Goal: Information Seeking & Learning: Check status

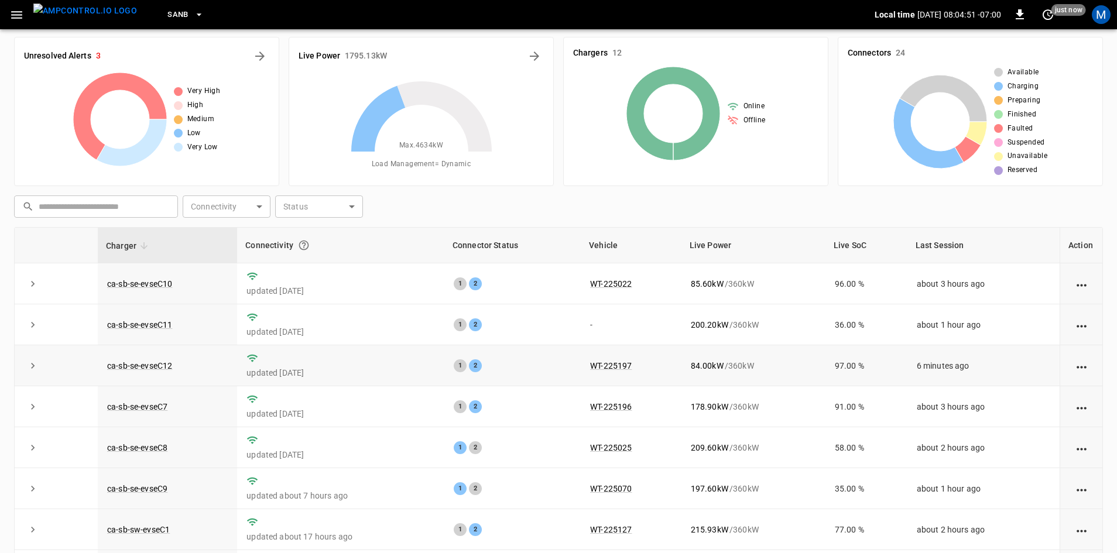
scroll to position [23, 0]
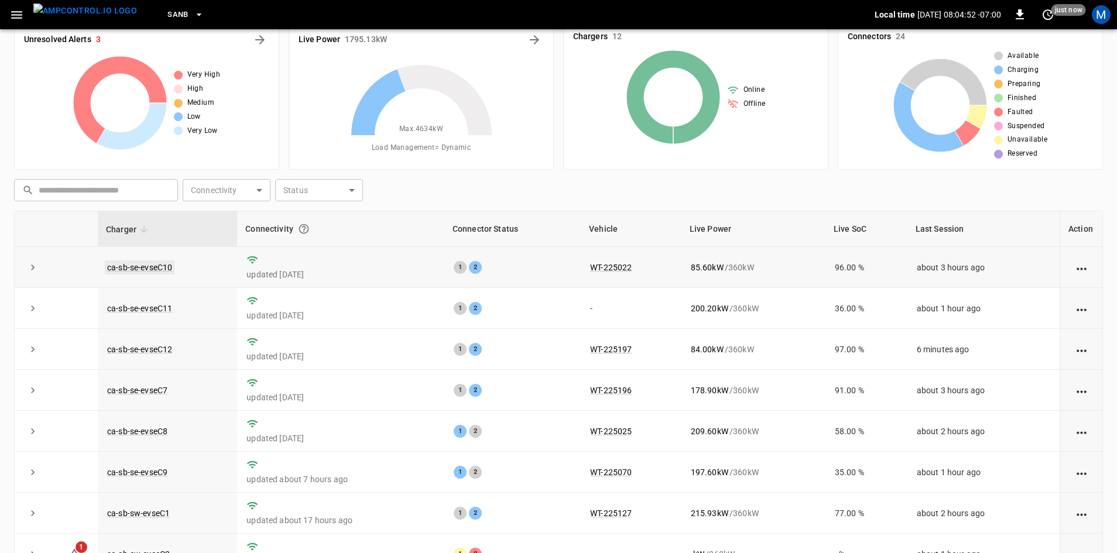
click at [172, 268] on link "ca-sb-se-evseC10" at bounding box center [140, 268] width 70 height 14
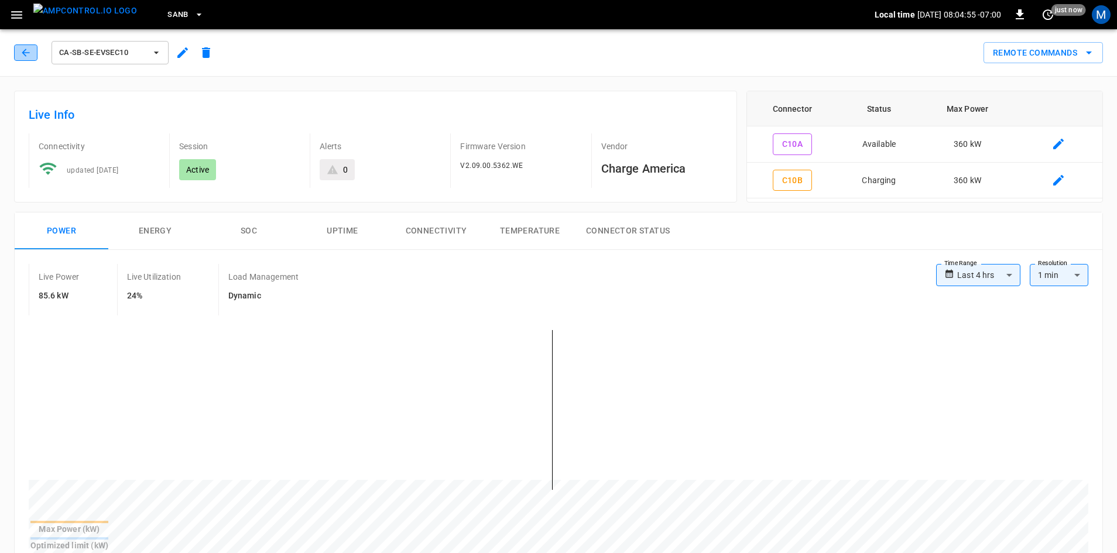
click at [22, 53] on icon "button" at bounding box center [26, 53] width 12 height 12
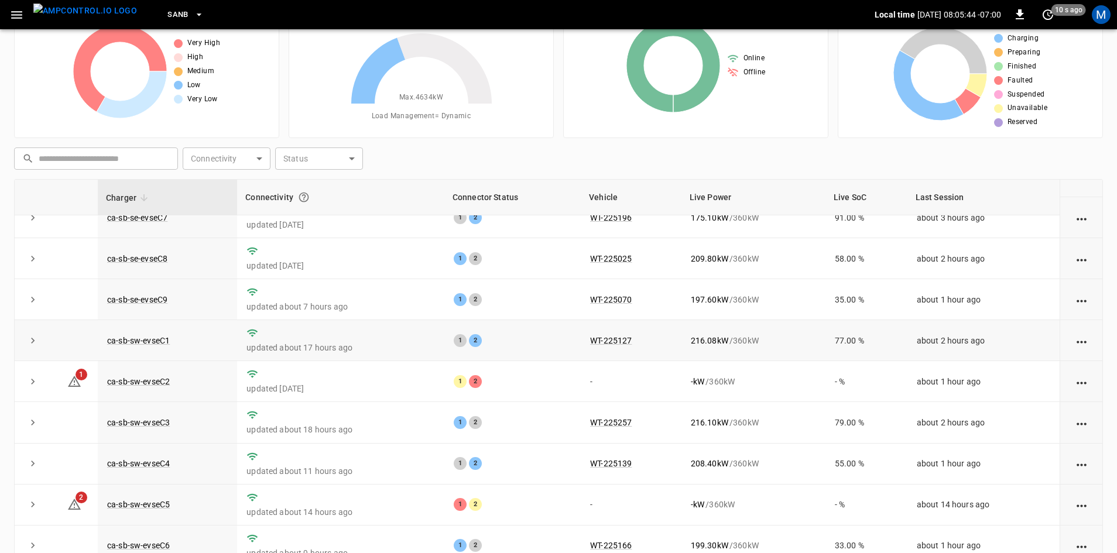
scroll to position [148, 0]
click at [127, 376] on link "ca-sb-sw-evseC2" at bounding box center [138, 382] width 67 height 14
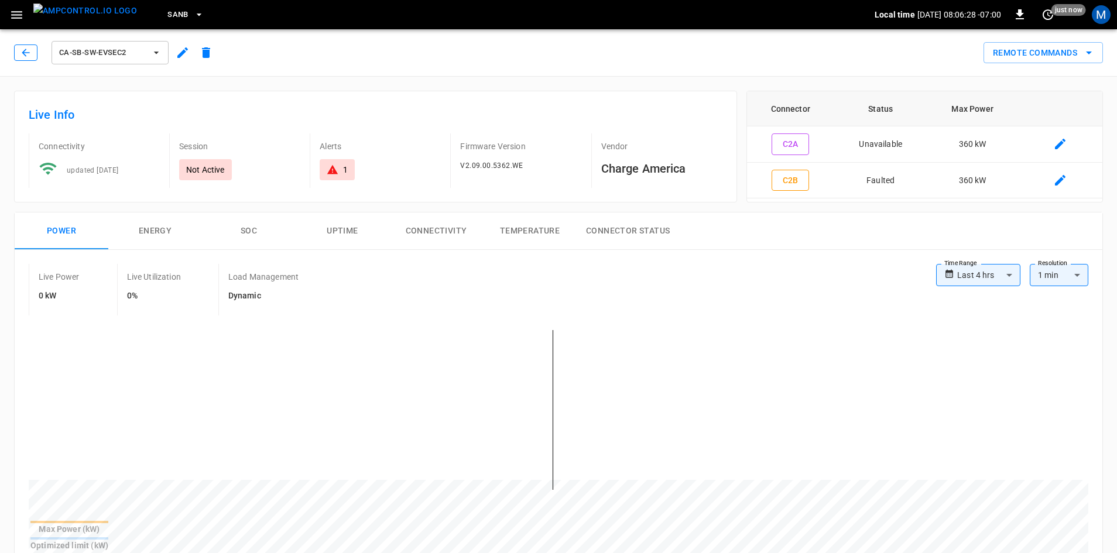
click at [32, 47] on button "button" at bounding box center [25, 53] width 23 height 16
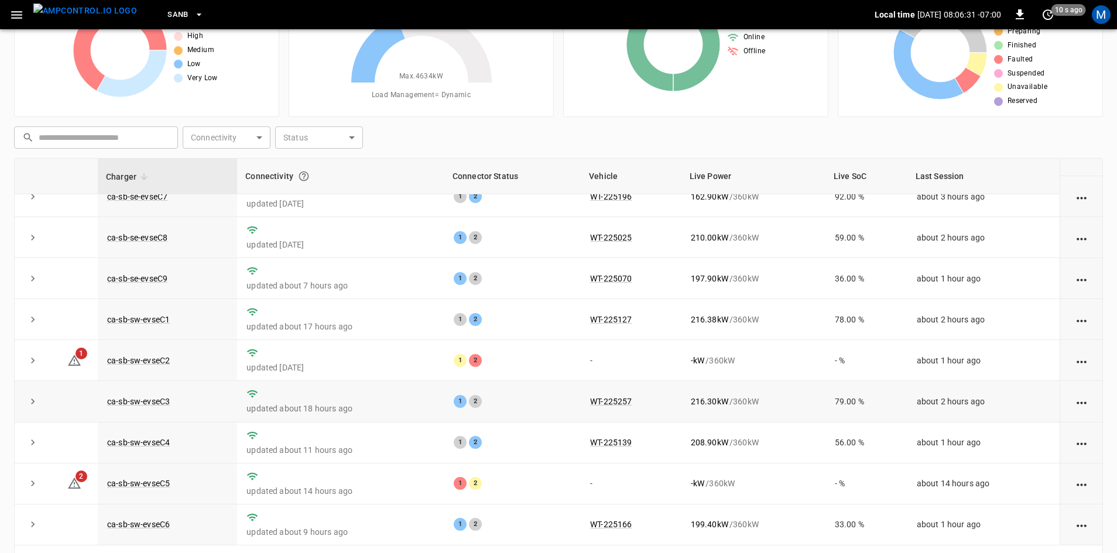
scroll to position [113, 0]
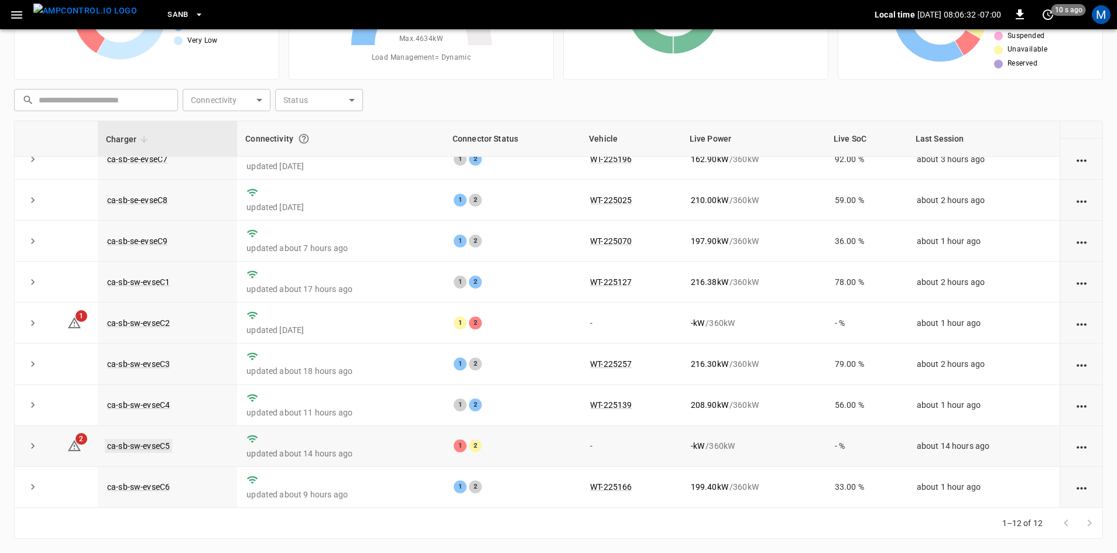
click at [148, 443] on link "ca-sb-sw-evseC5" at bounding box center [138, 446] width 67 height 14
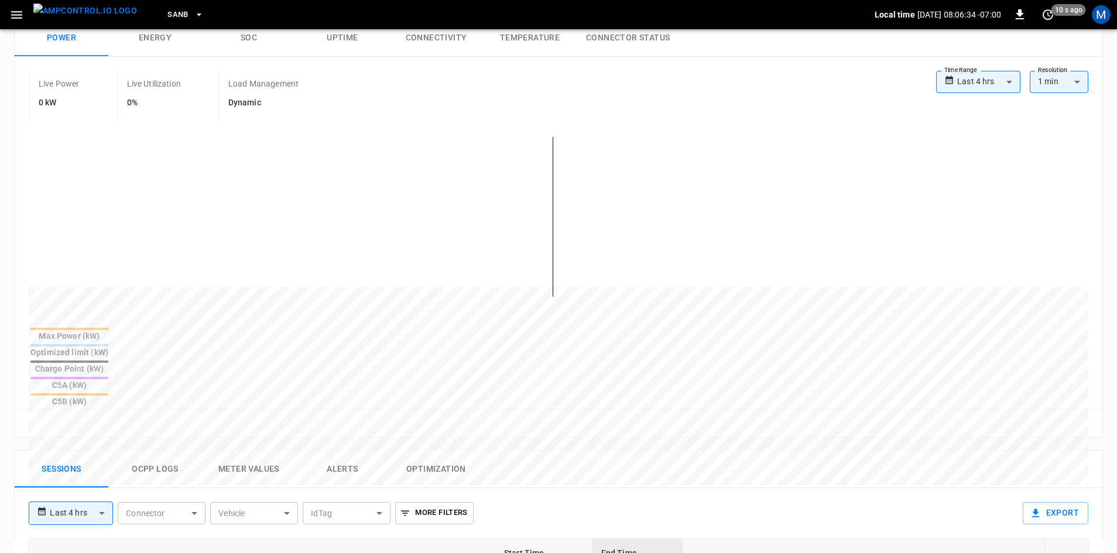
scroll to position [351, 0]
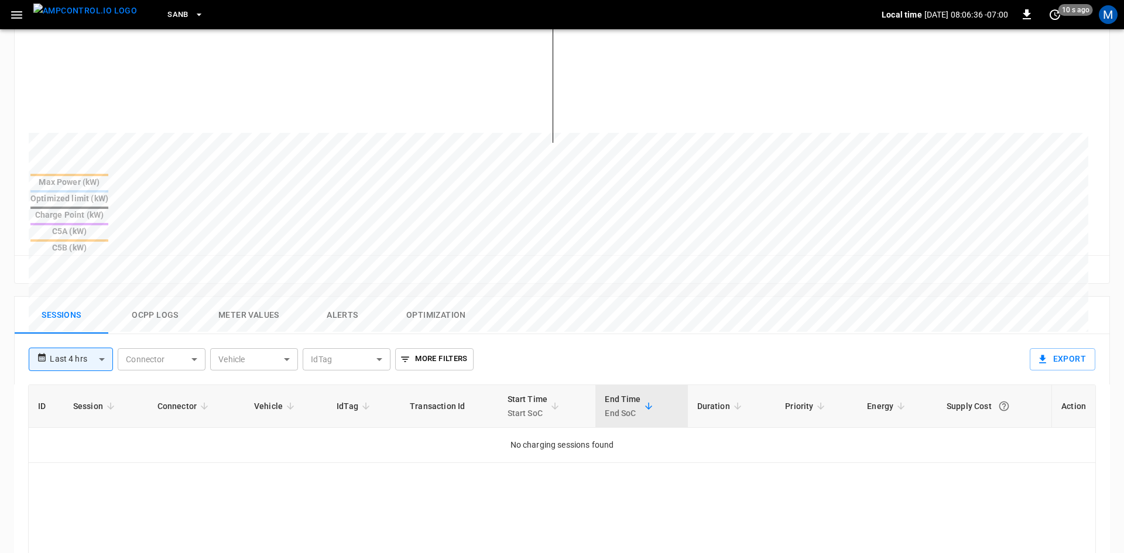
click at [84, 303] on body "**********" at bounding box center [562, 233] width 1124 height 1169
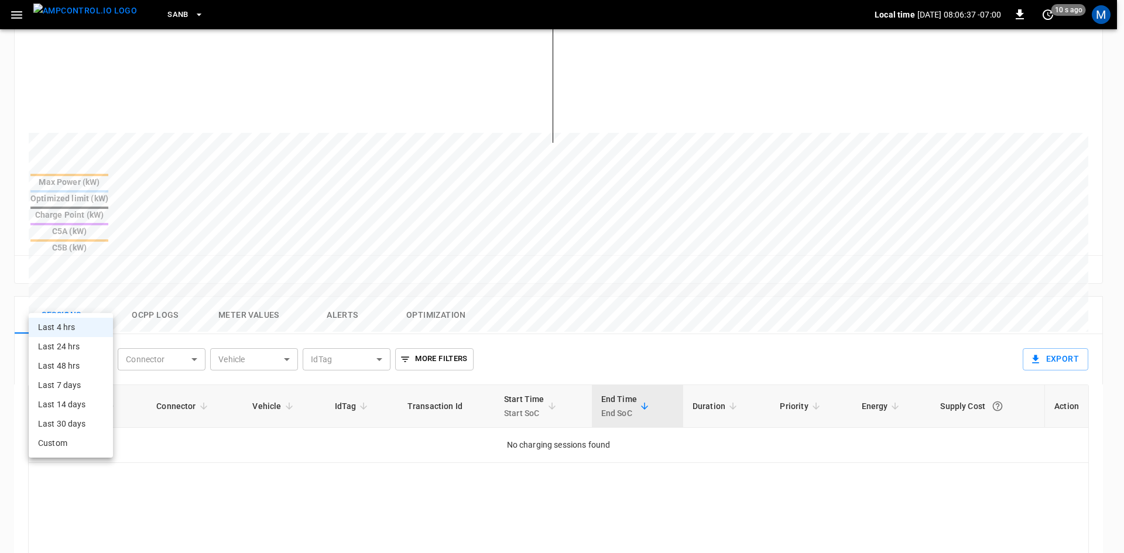
click at [78, 353] on li "Last 24 hrs" at bounding box center [71, 346] width 84 height 19
type input "**********"
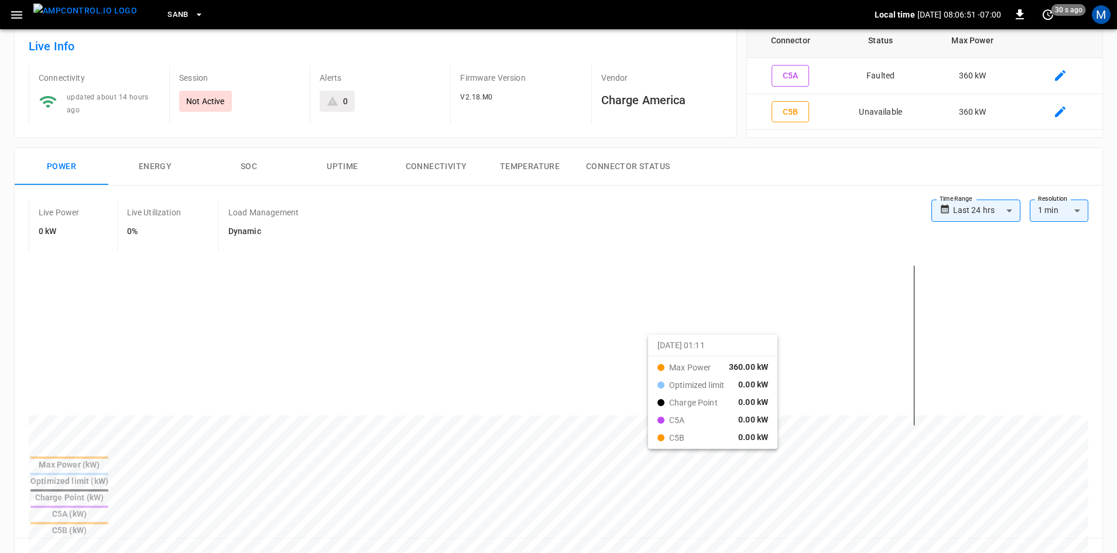
scroll to position [0, 0]
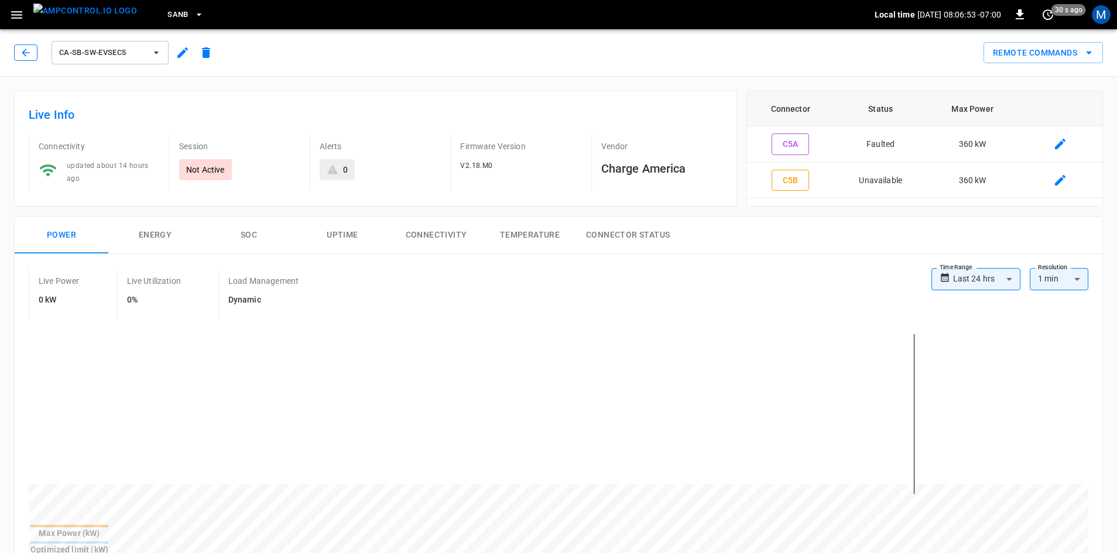
click at [20, 53] on icon "button" at bounding box center [26, 53] width 12 height 12
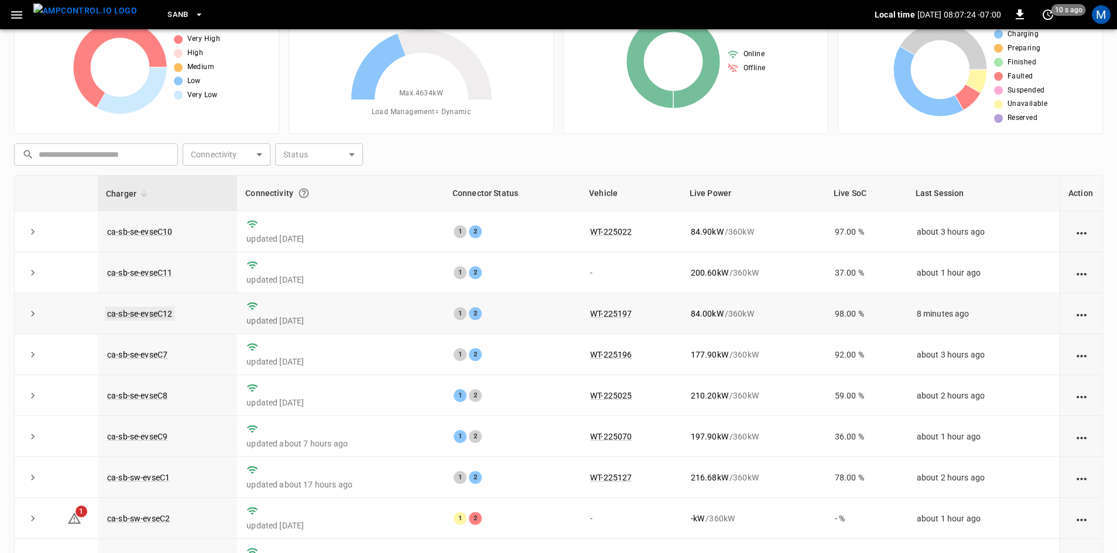
click at [130, 310] on link "ca-sb-se-evseC12" at bounding box center [140, 314] width 70 height 14
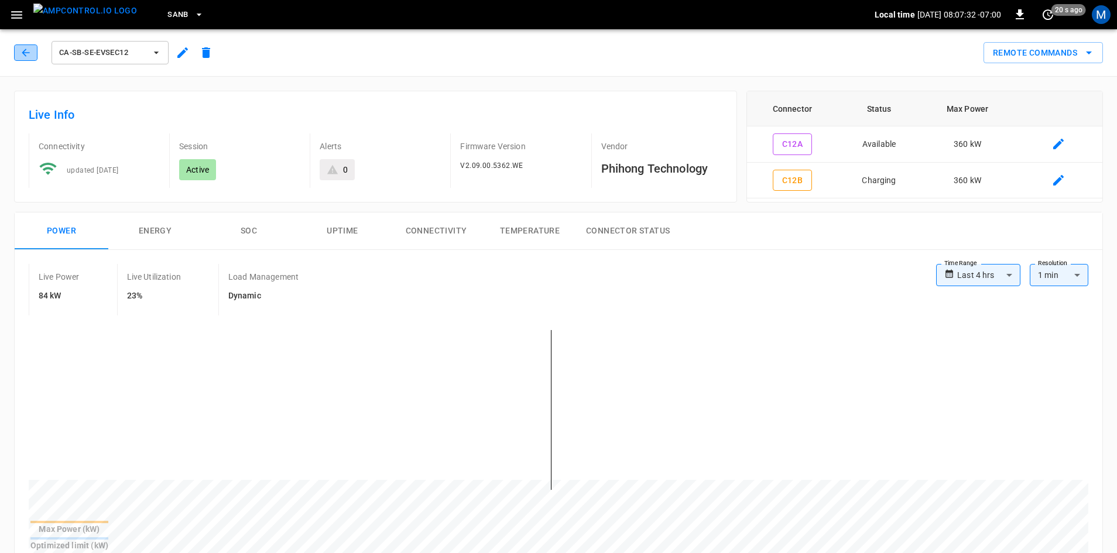
click at [32, 51] on button "button" at bounding box center [25, 53] width 23 height 16
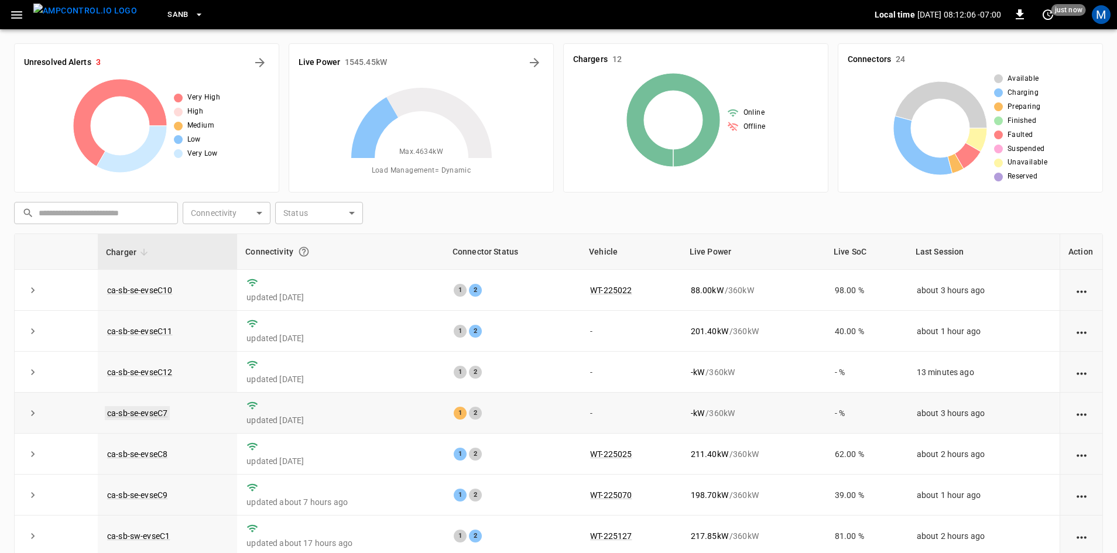
click at [155, 415] on link "ca-sb-se-evseC7" at bounding box center [137, 413] width 65 height 14
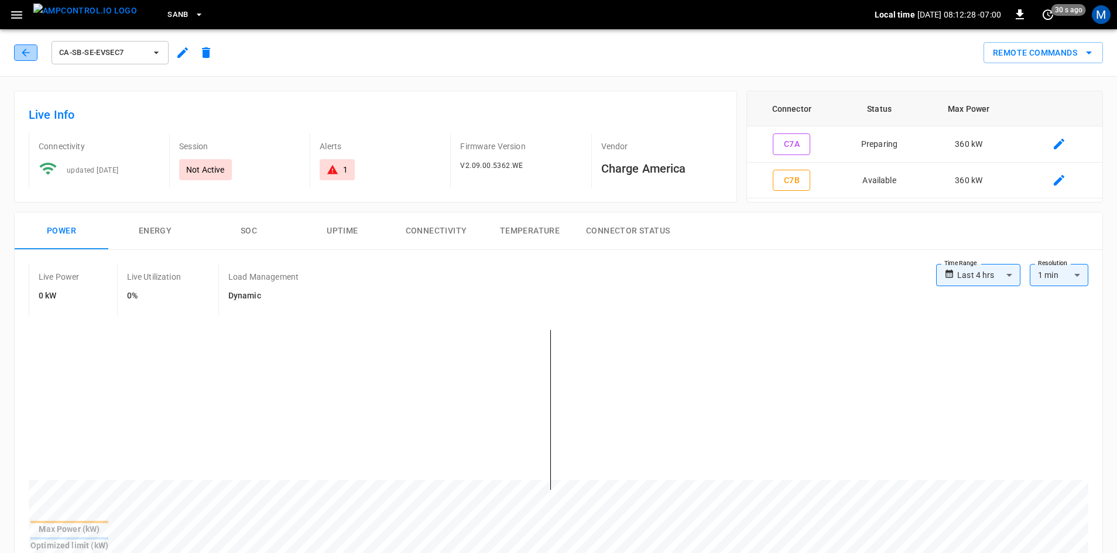
click at [29, 54] on icon "button" at bounding box center [26, 53] width 12 height 12
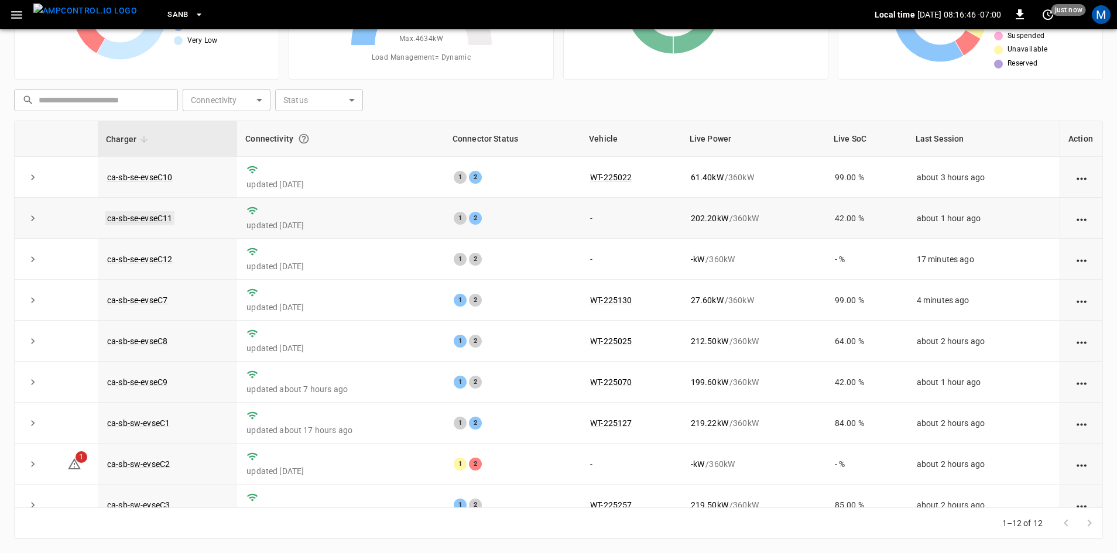
click at [151, 220] on link "ca-sb-se-evseC11" at bounding box center [140, 218] width 70 height 14
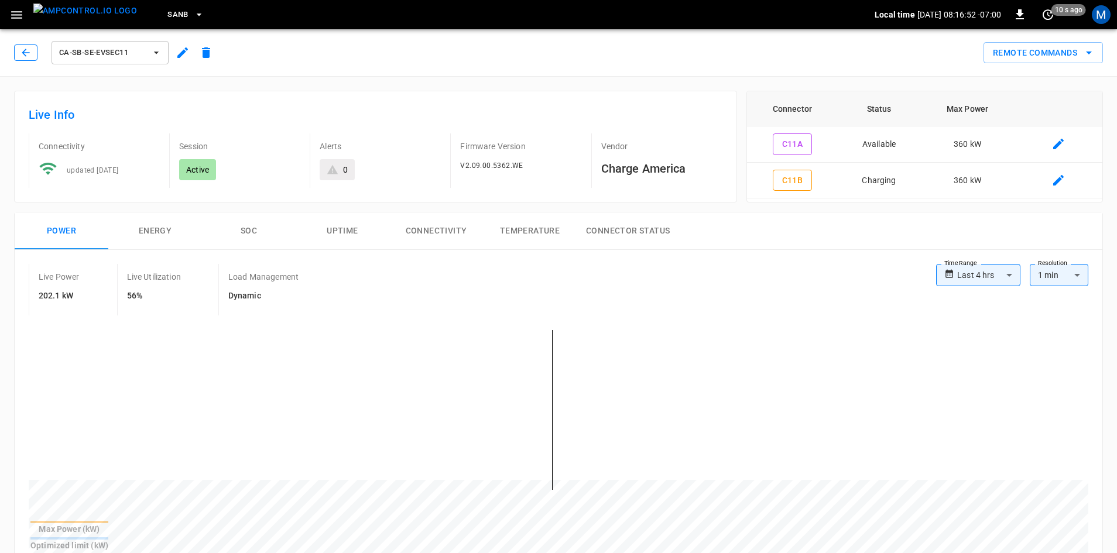
click at [22, 57] on icon "button" at bounding box center [26, 53] width 12 height 12
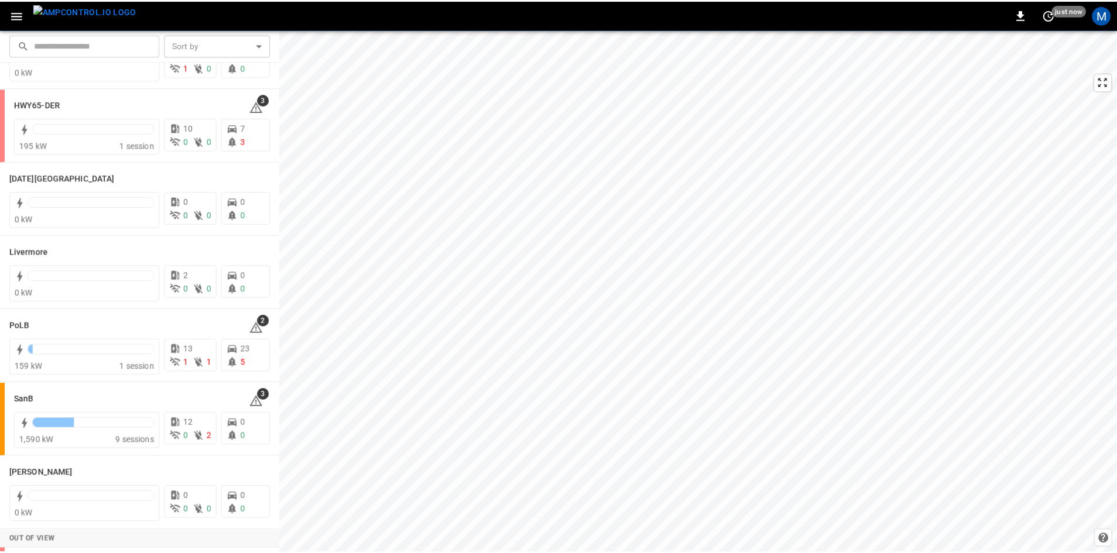
scroll to position [207, 0]
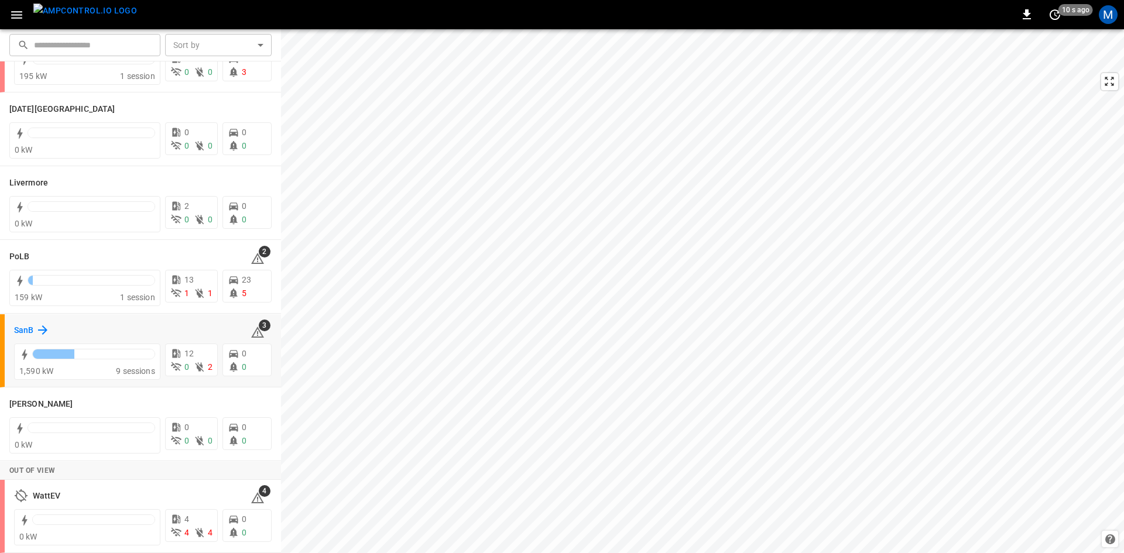
click at [25, 333] on h6 "SanB" at bounding box center [23, 330] width 19 height 13
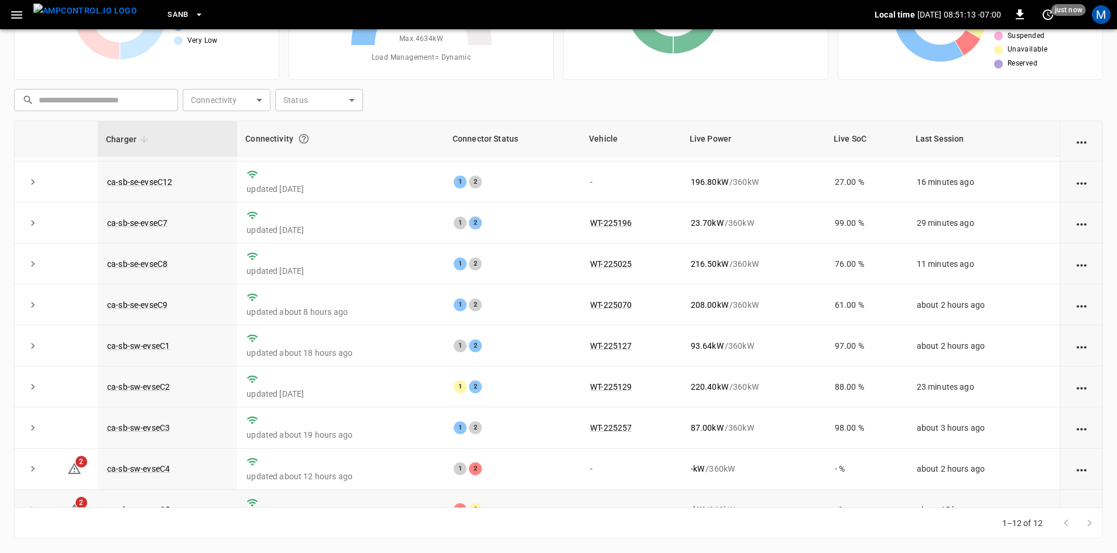
scroll to position [148, 0]
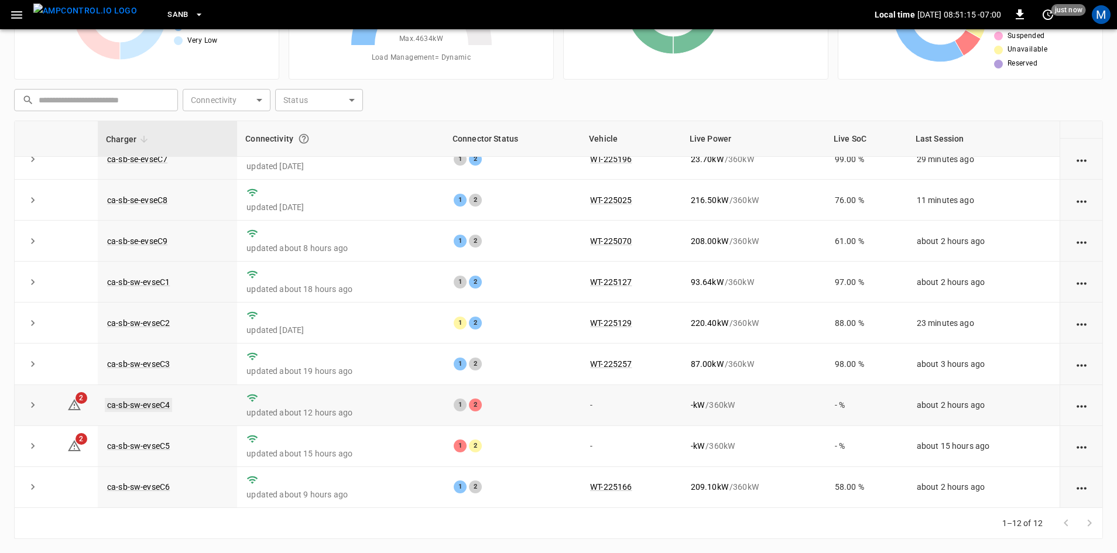
click at [166, 403] on link "ca-sb-sw-evseC4" at bounding box center [138, 405] width 67 height 14
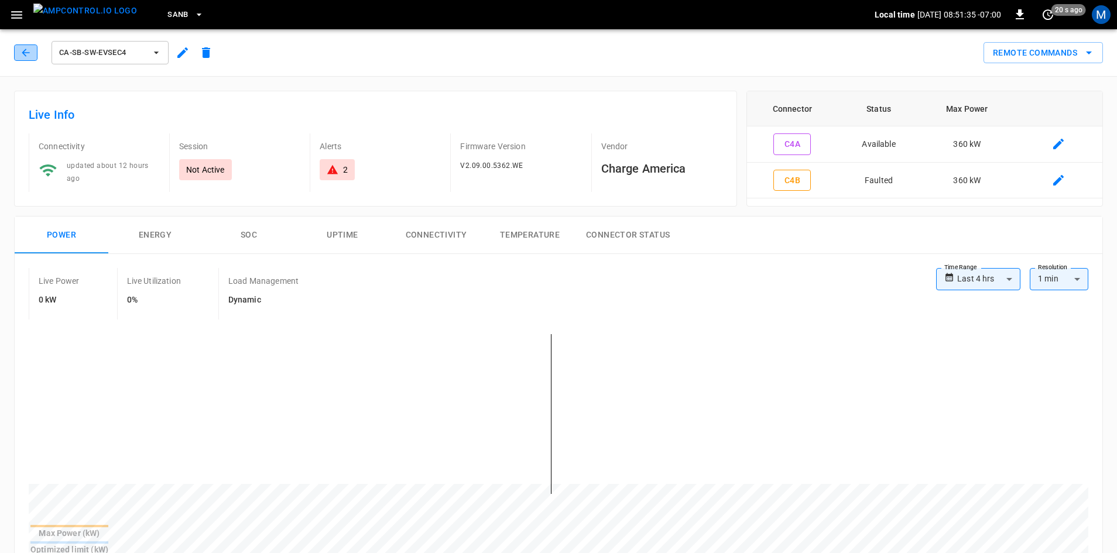
click at [26, 56] on icon "button" at bounding box center [26, 53] width 8 height 8
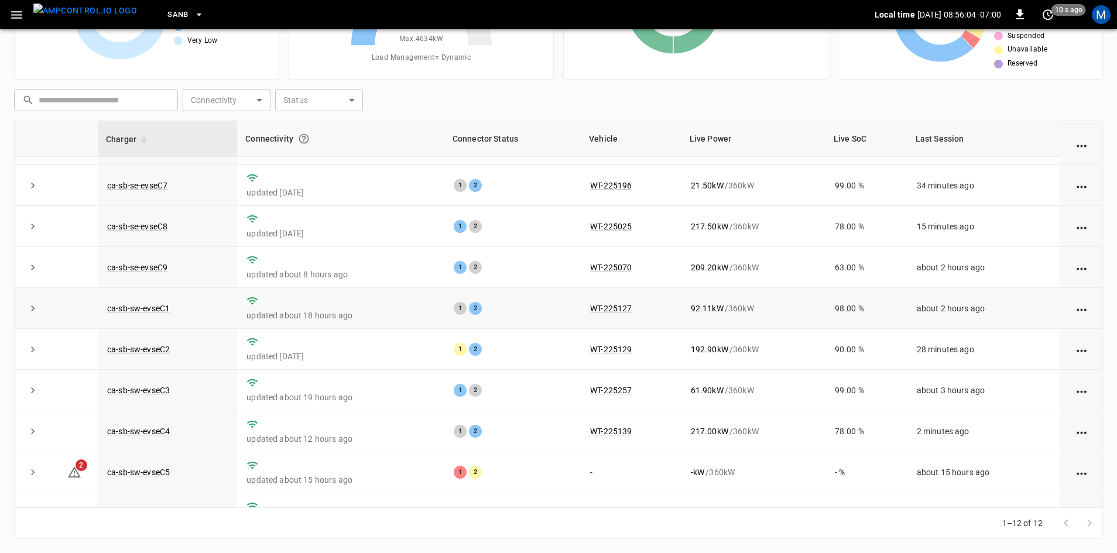
scroll to position [117, 0]
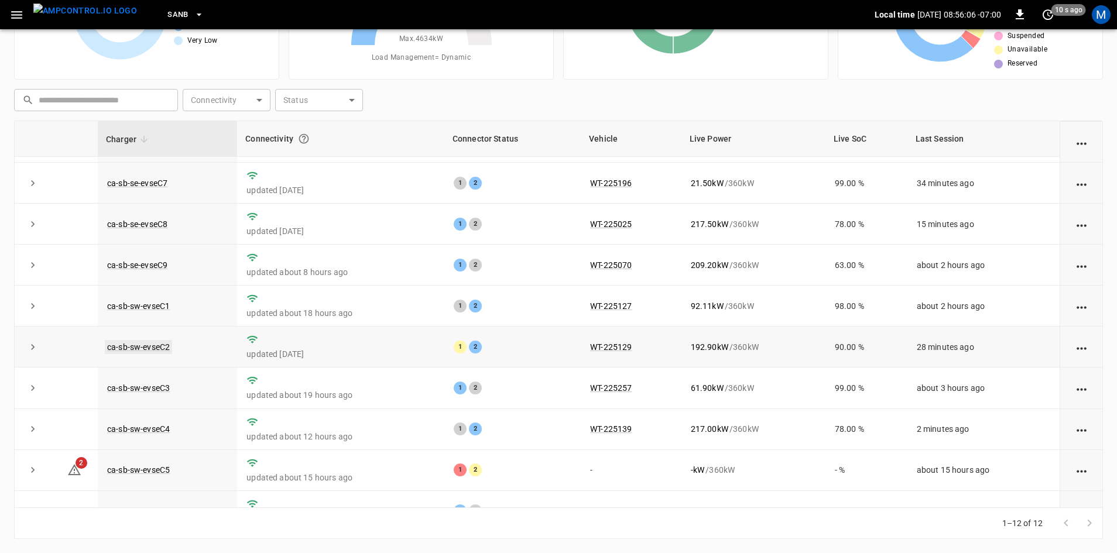
click at [130, 349] on link "ca-sb-sw-evseC2" at bounding box center [138, 347] width 67 height 14
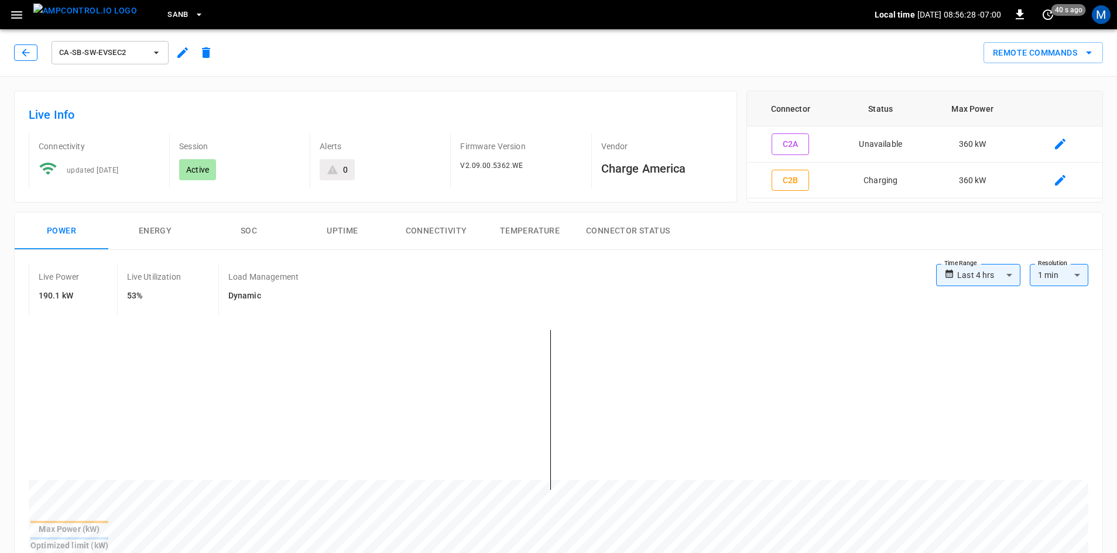
click at [22, 45] on button "button" at bounding box center [25, 53] width 23 height 16
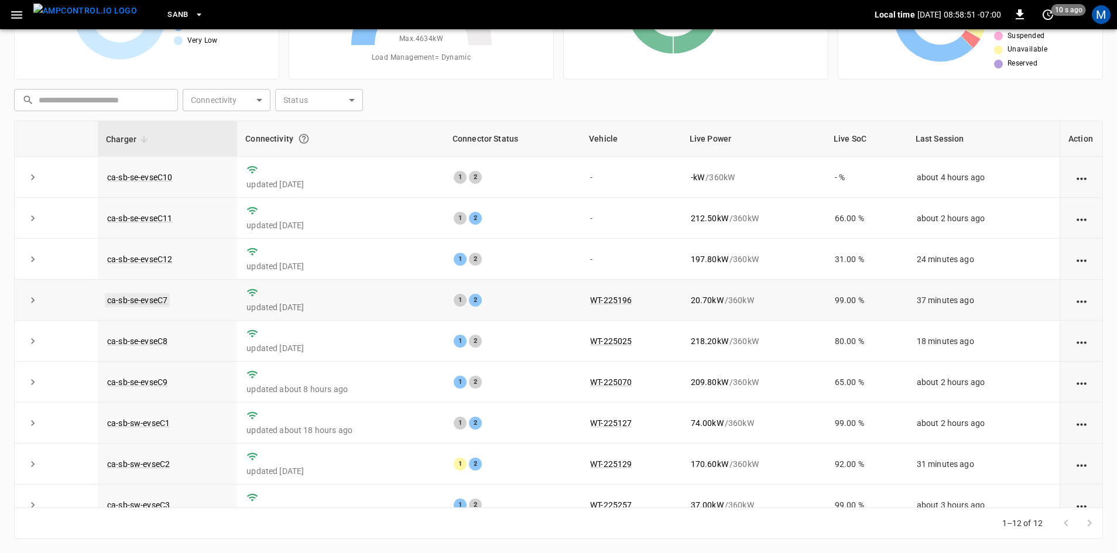
click at [162, 306] on link "ca-sb-se-evseC7" at bounding box center [137, 300] width 65 height 14
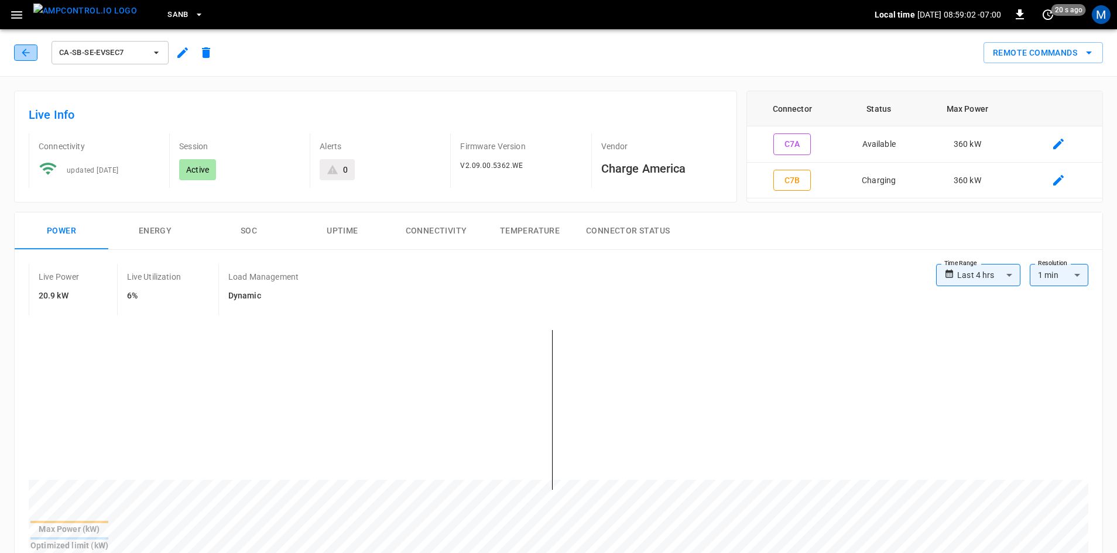
click at [30, 57] on icon "button" at bounding box center [26, 53] width 12 height 12
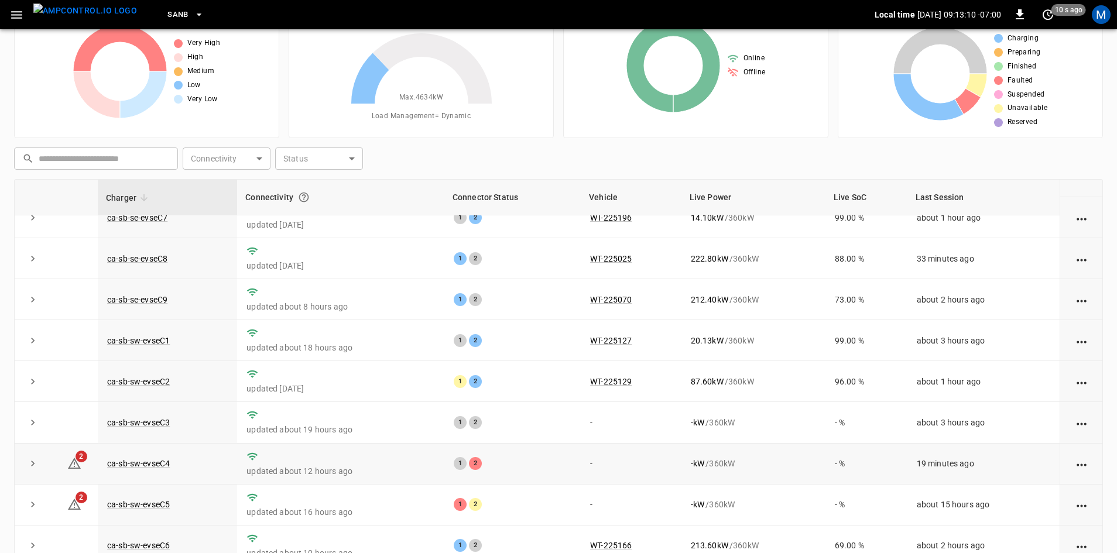
scroll to position [148, 0]
click at [149, 419] on link "ca-sb-sw-evseC3" at bounding box center [138, 423] width 67 height 14
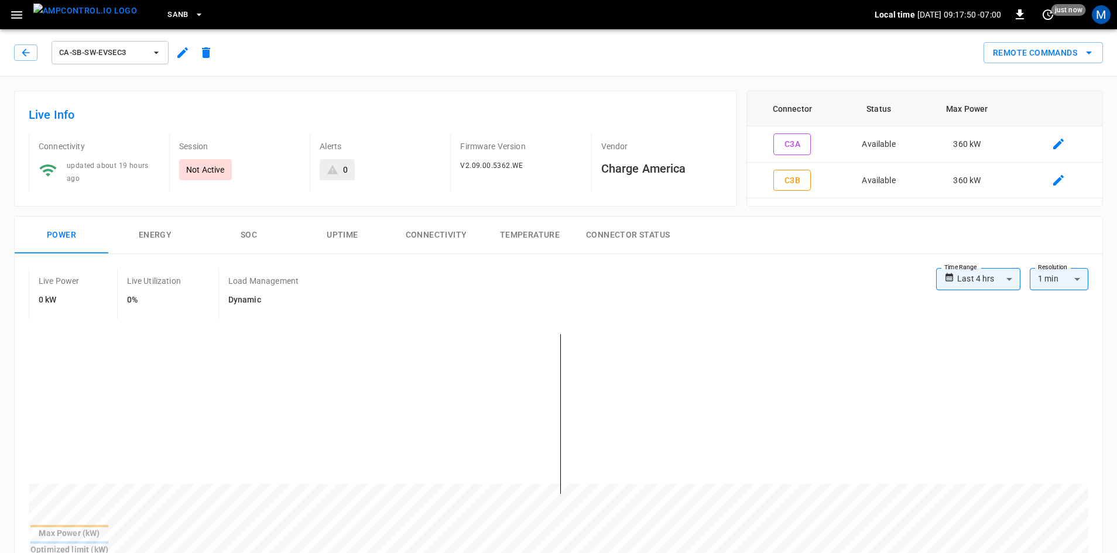
click at [12, 47] on div "ca-sb-sw-evseC3" at bounding box center [113, 50] width 208 height 33
click at [22, 55] on icon "button" at bounding box center [26, 53] width 12 height 12
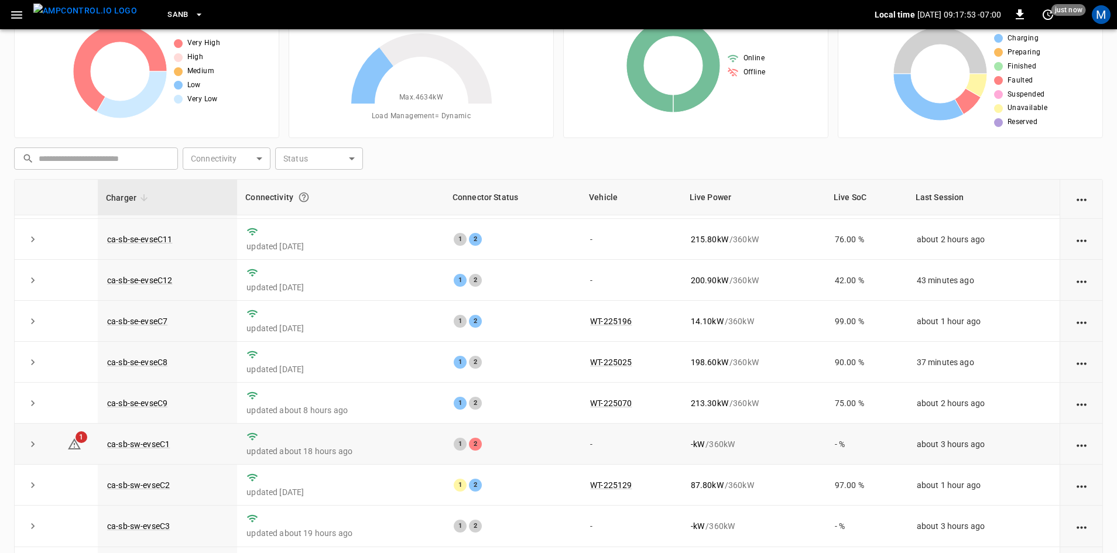
scroll to position [59, 0]
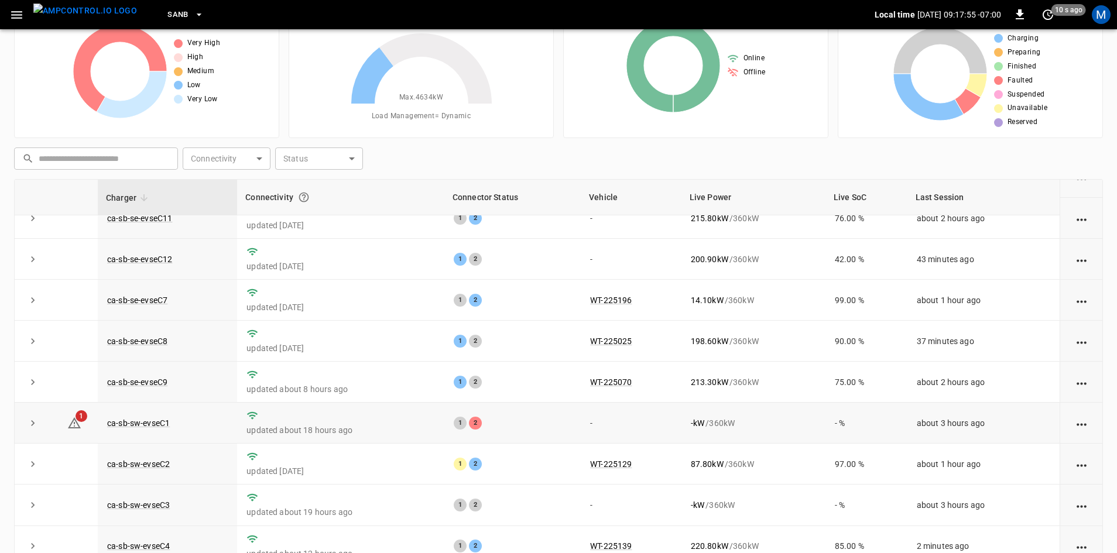
click at [479, 430] on div "1 2" at bounding box center [513, 423] width 118 height 13
click at [155, 426] on link "ca-sb-sw-evseC1" at bounding box center [138, 423] width 67 height 14
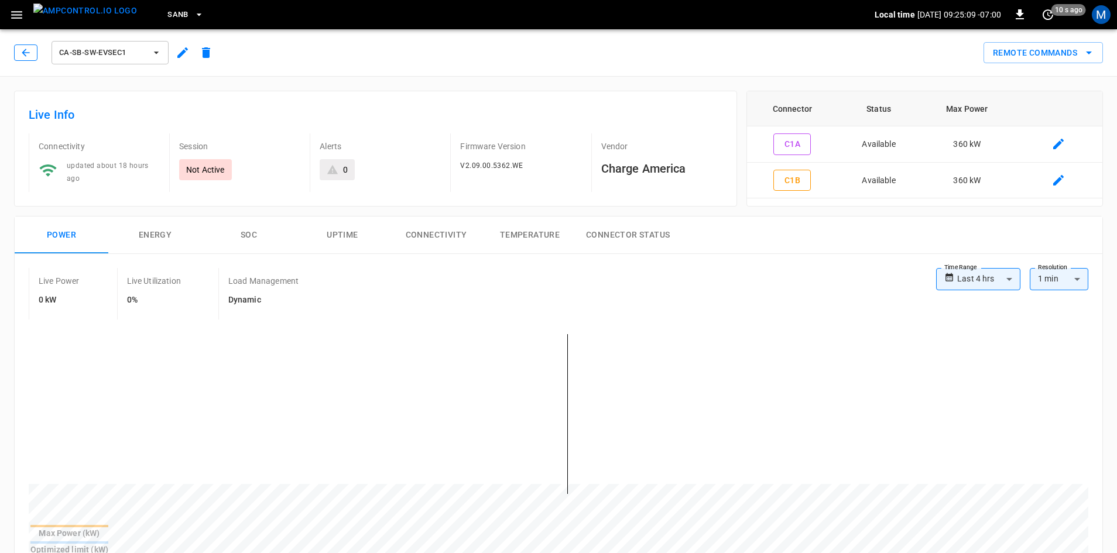
click at [28, 49] on icon "button" at bounding box center [26, 53] width 12 height 12
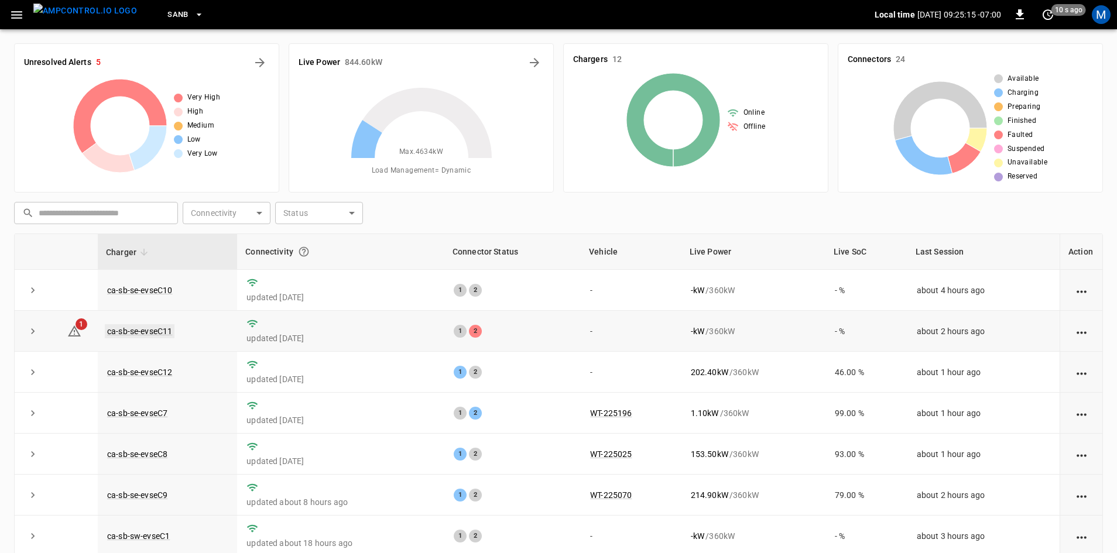
click at [160, 330] on link "ca-sb-se-evseC11" at bounding box center [140, 331] width 70 height 14
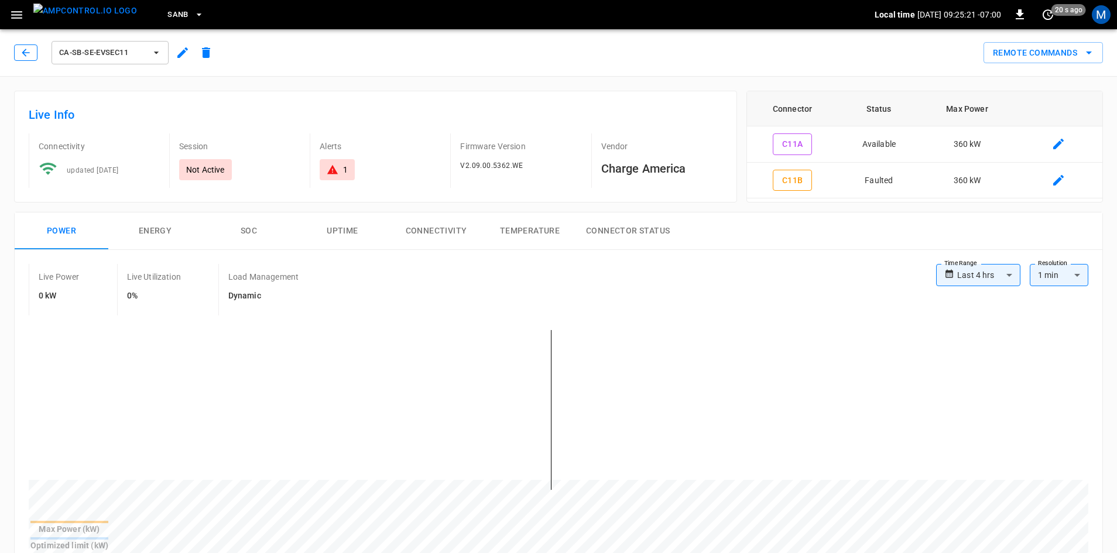
click at [29, 56] on icon "button" at bounding box center [26, 53] width 12 height 12
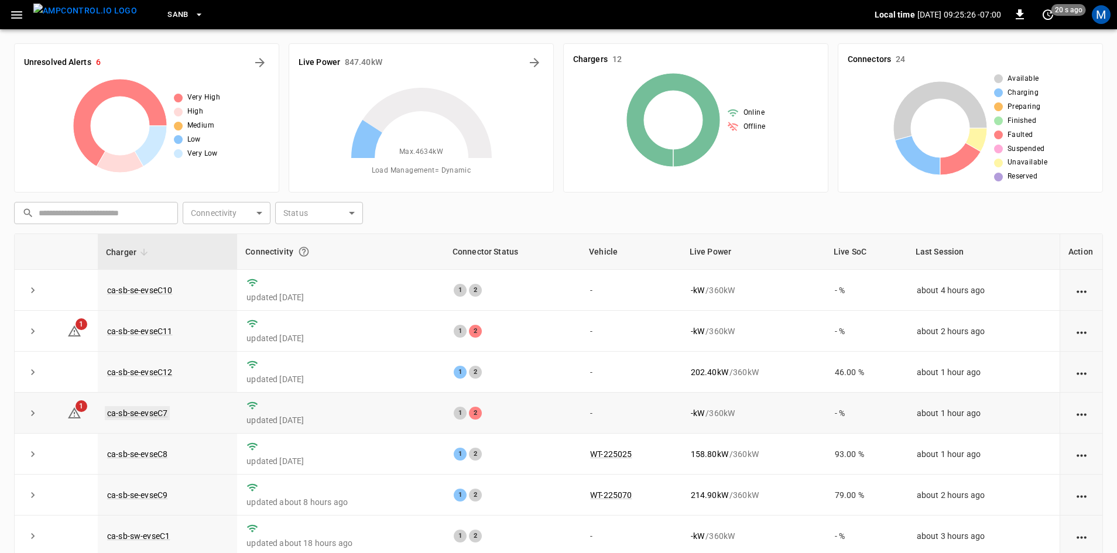
click at [154, 419] on link "ca-sb-se-evseC7" at bounding box center [137, 413] width 65 height 14
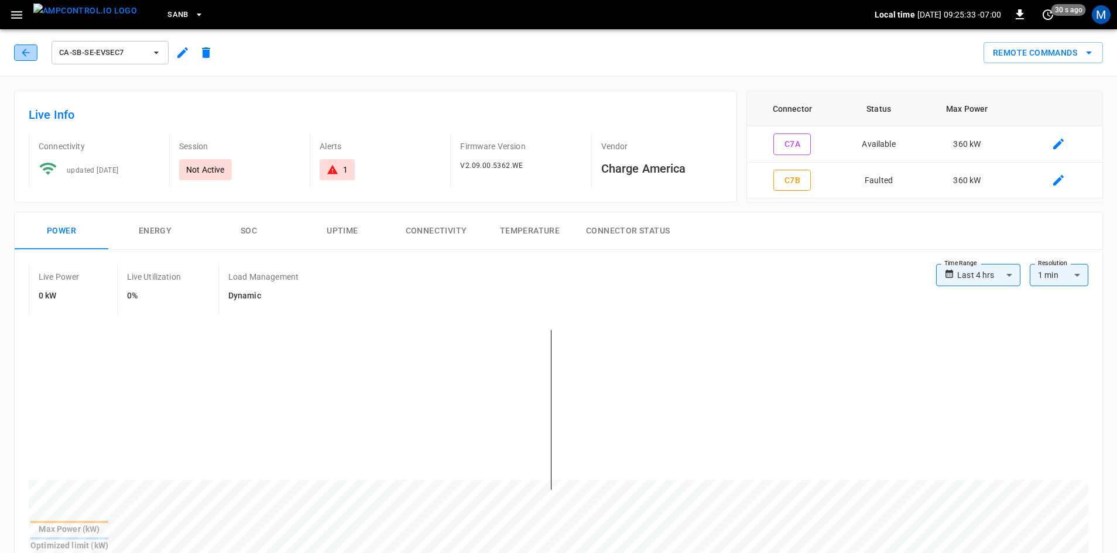
click at [19, 54] on button "button" at bounding box center [25, 53] width 23 height 16
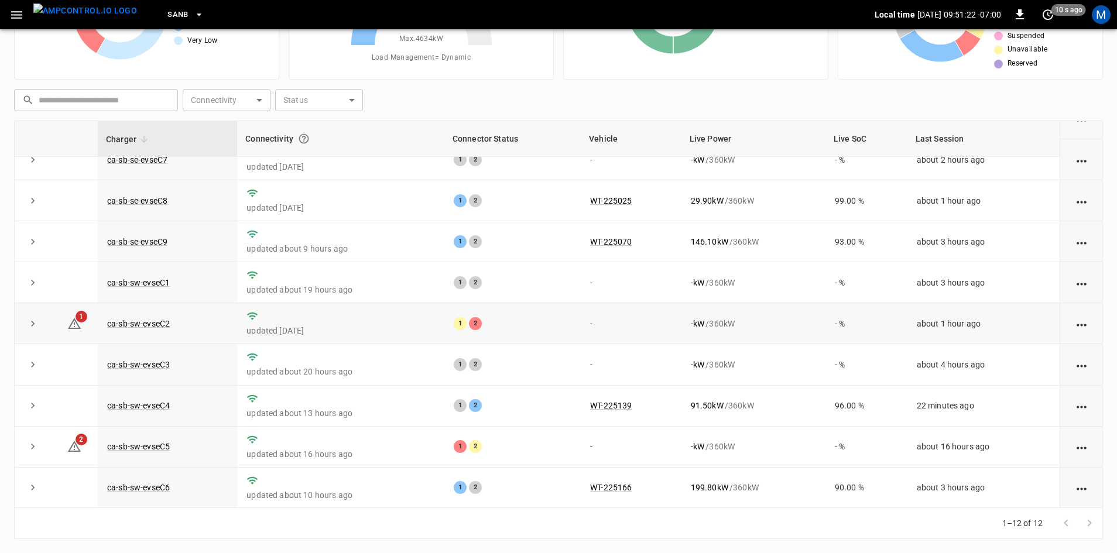
scroll to position [148, 0]
click at [148, 316] on link "ca-sb-sw-evseC2" at bounding box center [138, 323] width 67 height 14
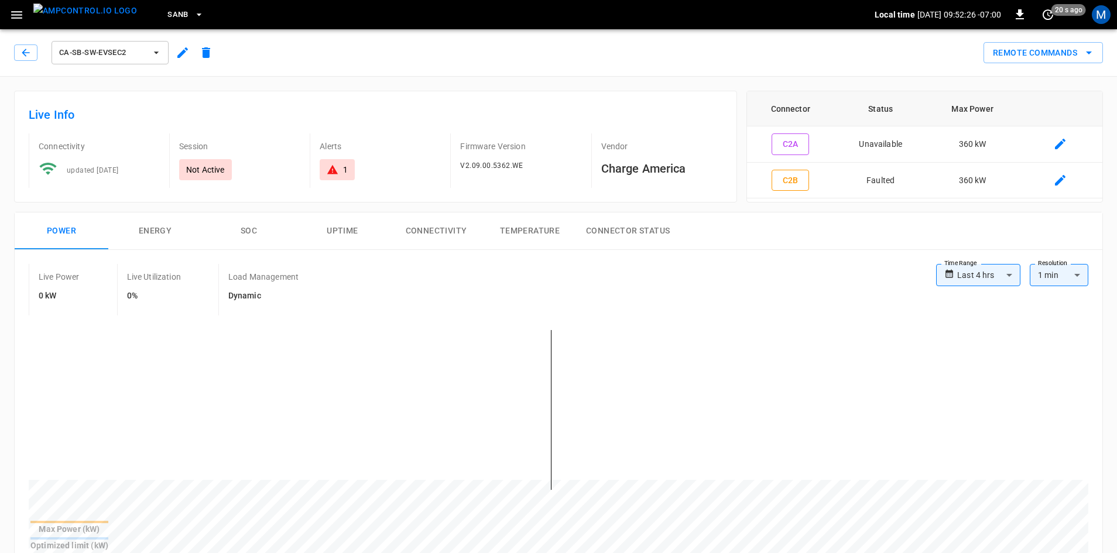
click at [12, 46] on div "ca-sb-sw-evseC2" at bounding box center [113, 50] width 208 height 33
click at [17, 49] on button "button" at bounding box center [25, 53] width 23 height 16
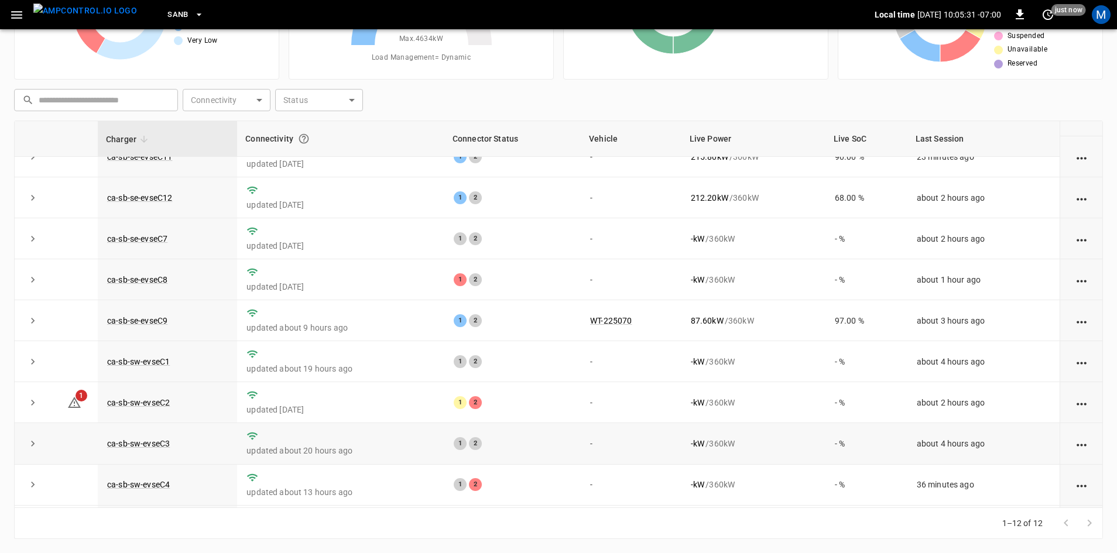
scroll to position [148, 0]
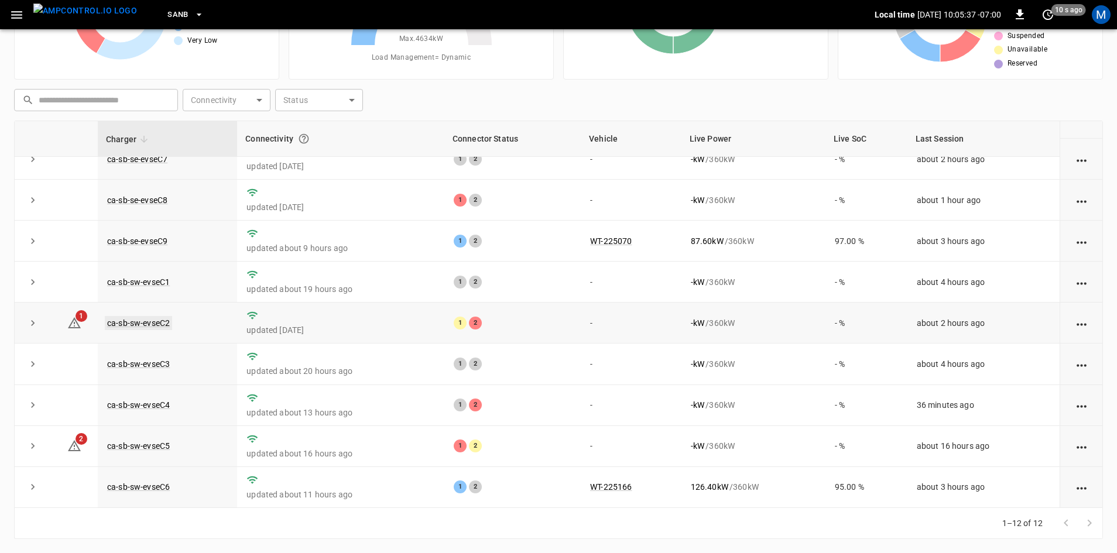
click at [139, 319] on link "ca-sb-sw-evseC2" at bounding box center [138, 323] width 67 height 14
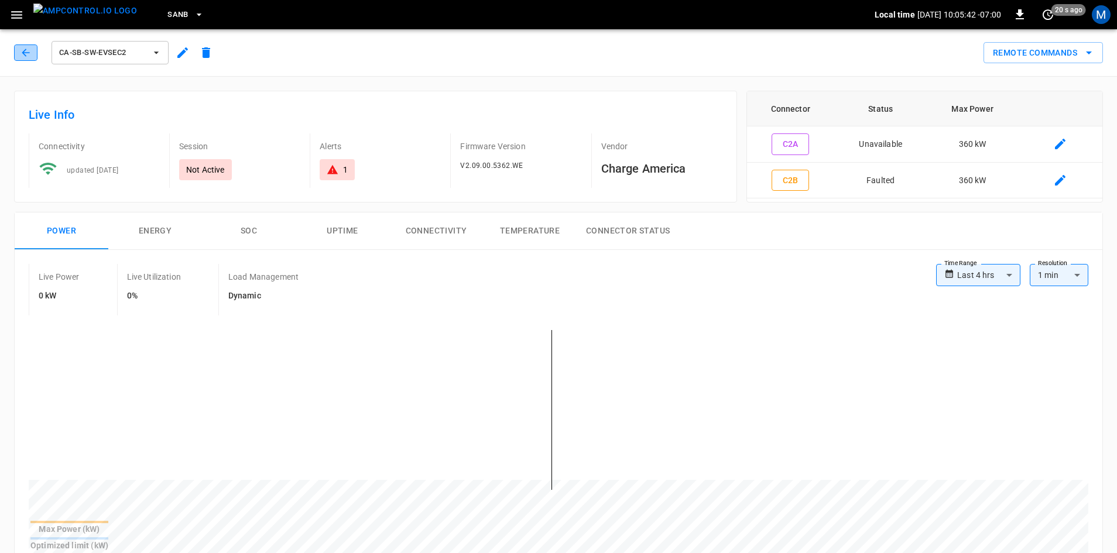
click at [27, 56] on icon "button" at bounding box center [26, 53] width 12 height 12
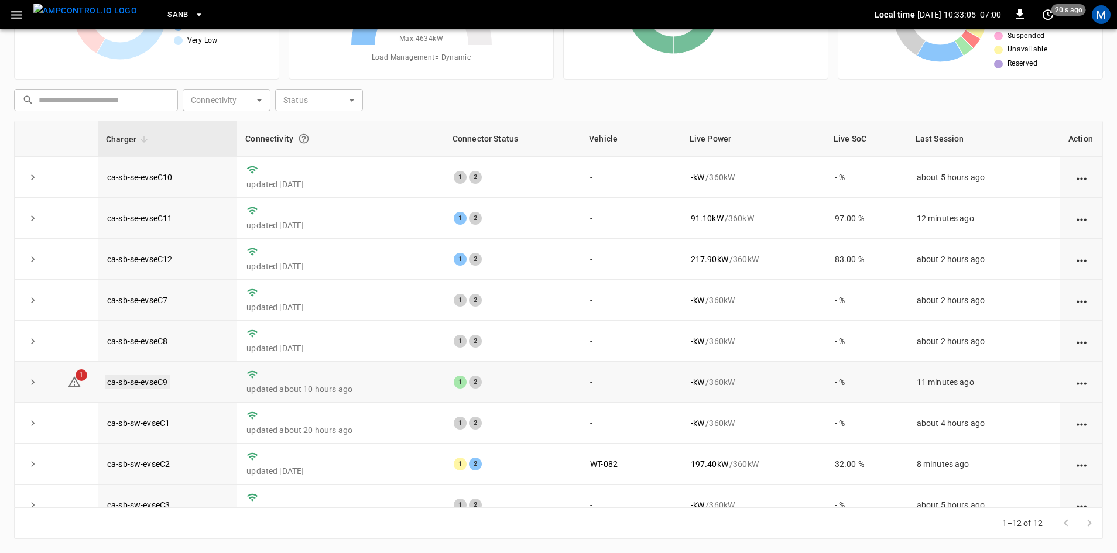
click at [163, 388] on link "ca-sb-se-evseC9" at bounding box center [137, 382] width 65 height 14
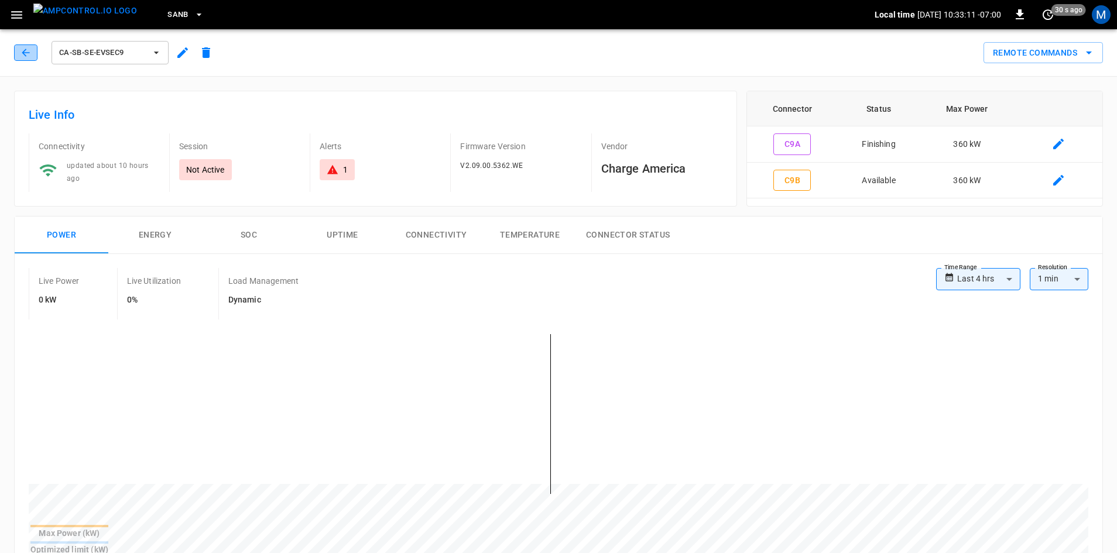
click at [28, 56] on icon "button" at bounding box center [26, 53] width 12 height 12
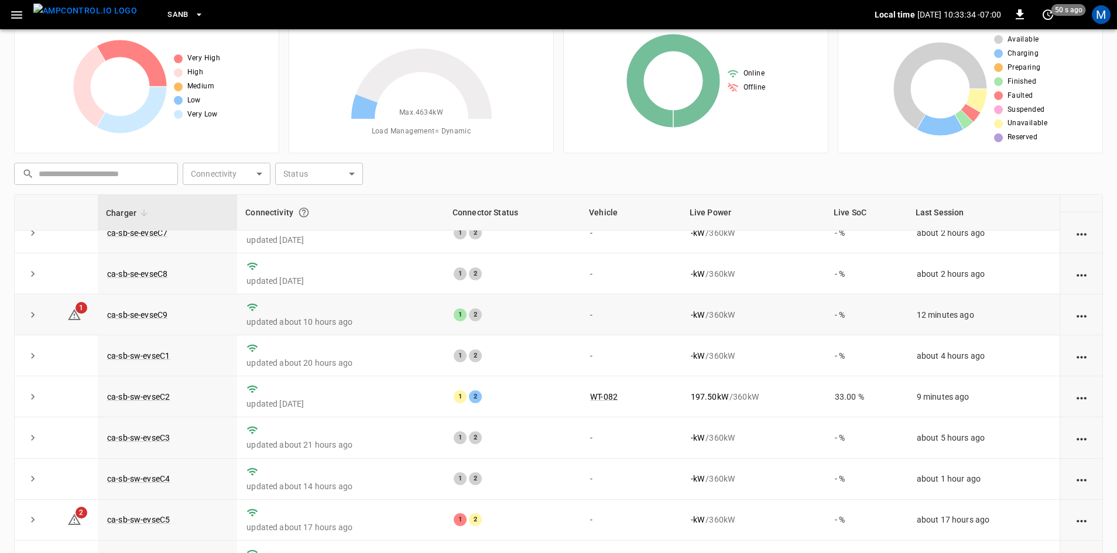
scroll to position [59, 0]
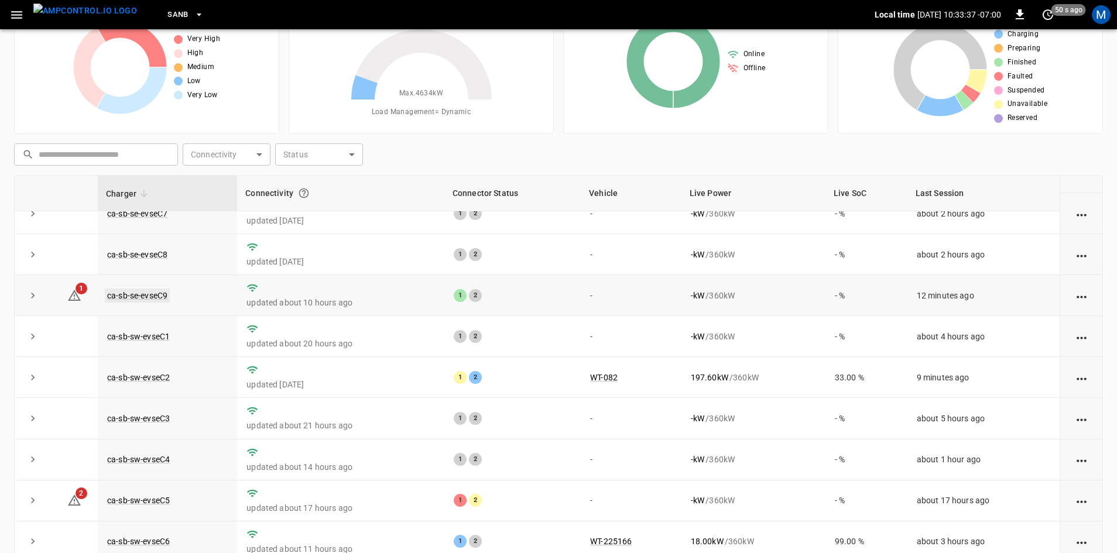
click at [119, 289] on link "ca-sb-se-evseC9" at bounding box center [137, 296] width 65 height 14
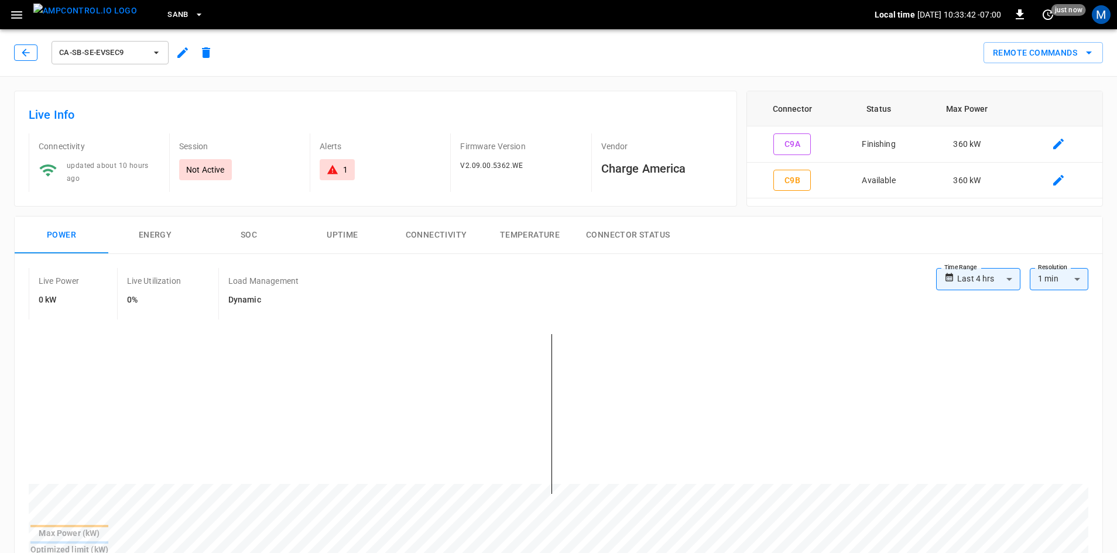
click at [15, 53] on button "button" at bounding box center [25, 53] width 23 height 16
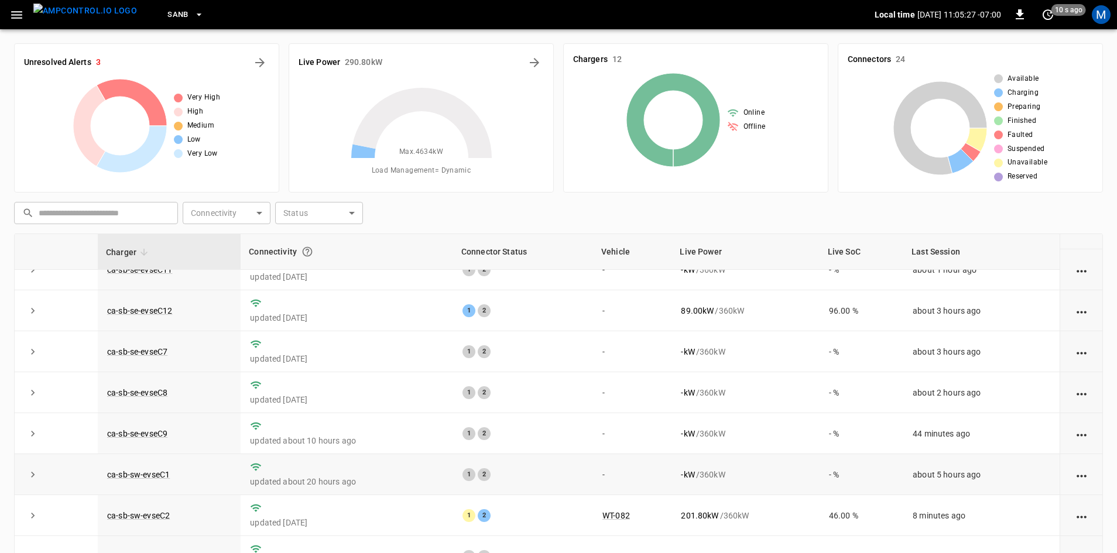
scroll to position [148, 0]
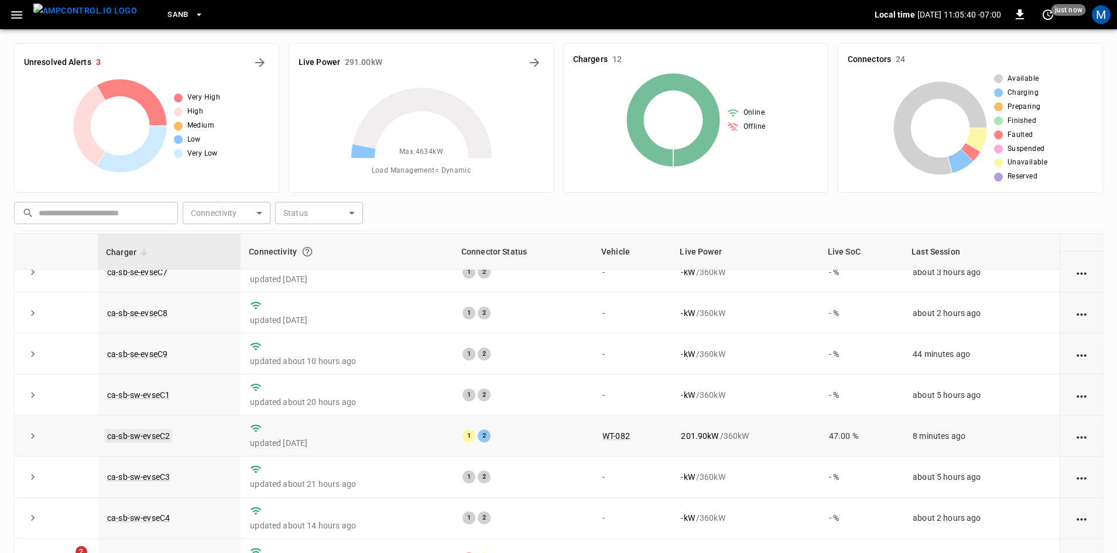
click at [161, 432] on link "ca-sb-sw-evseC2" at bounding box center [138, 436] width 67 height 14
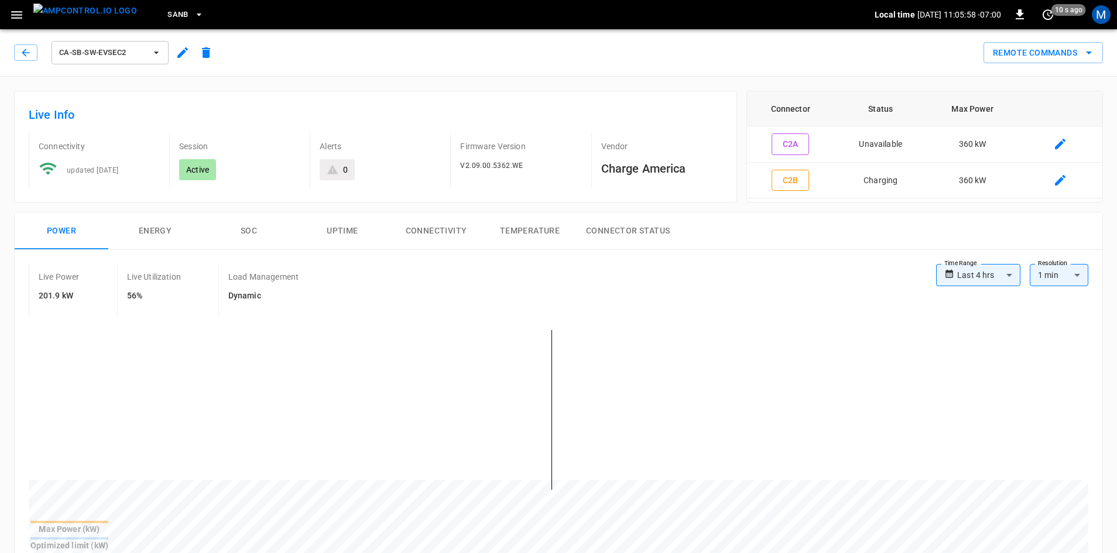
click at [4, 52] on div "ca-sb-sw-evseC2 Remote Commands" at bounding box center [556, 51] width 1122 height 52
click at [15, 49] on button "button" at bounding box center [25, 53] width 23 height 16
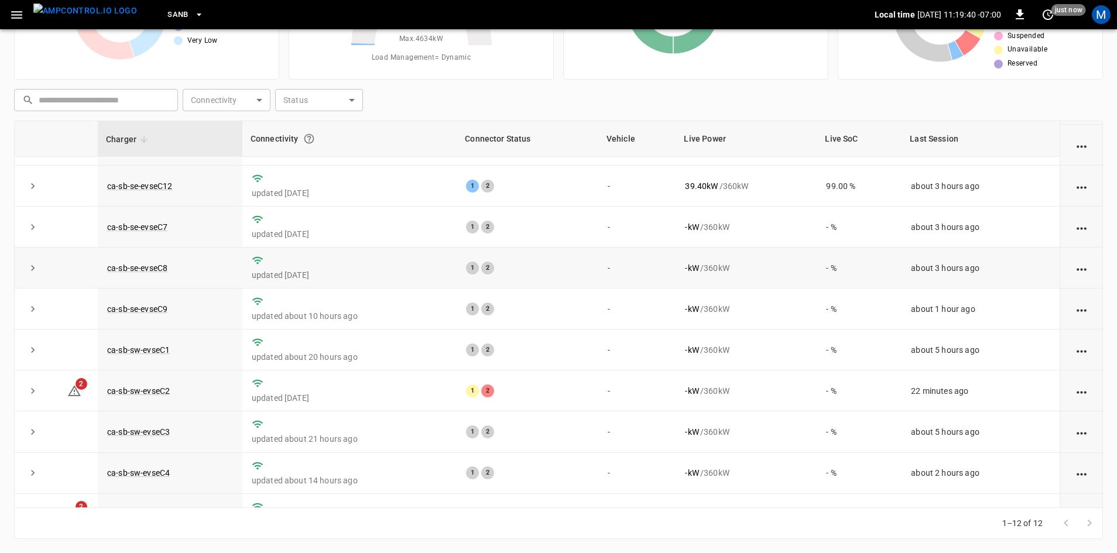
scroll to position [148, 0]
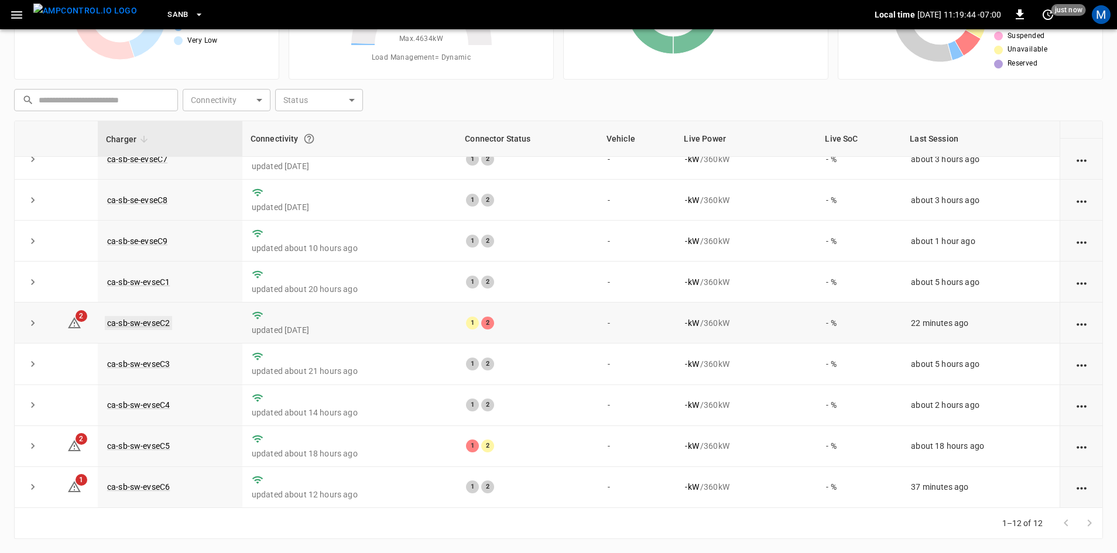
click at [117, 320] on link "ca-sb-sw-evseC2" at bounding box center [138, 323] width 67 height 14
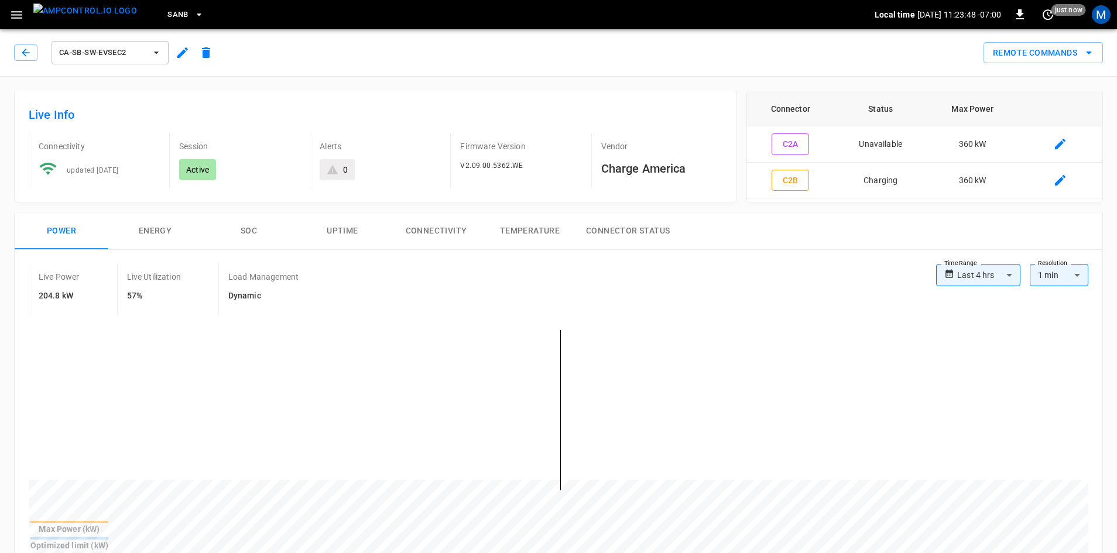
click at [11, 54] on div "ca-sb-sw-evseC2" at bounding box center [113, 50] width 208 height 33
click at [20, 49] on icon "button" at bounding box center [26, 53] width 12 height 12
